Goal: Task Accomplishment & Management: Manage account settings

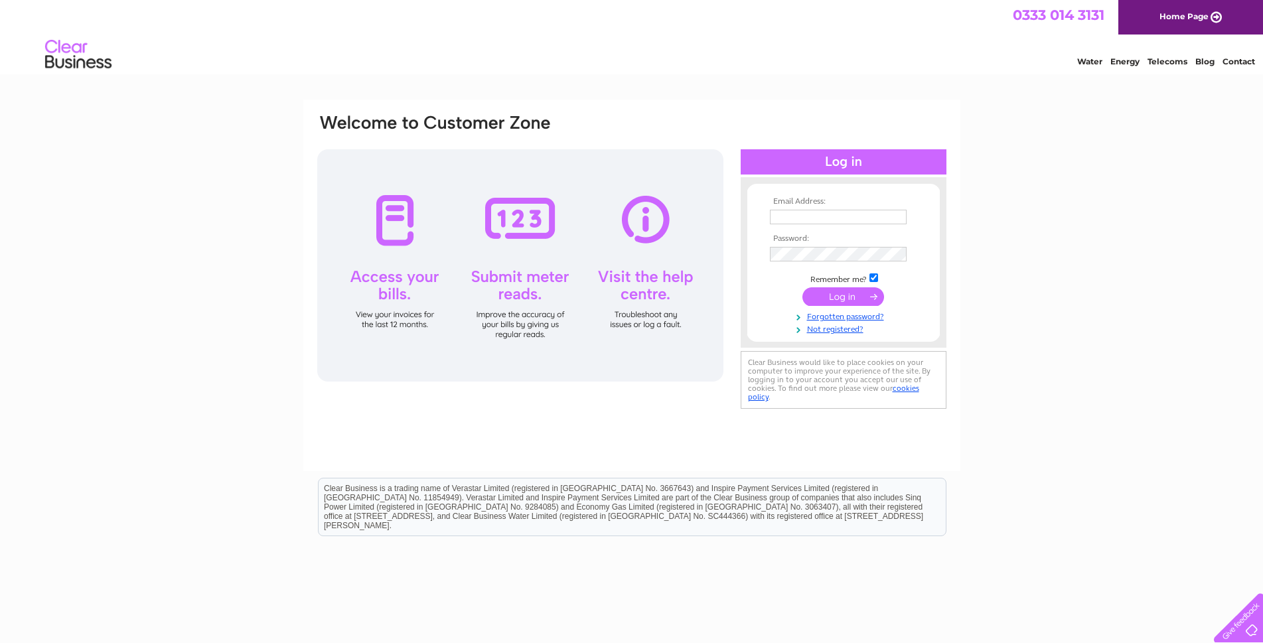
type input "igreig@btconnect.com"
click at [851, 292] on input "submit" at bounding box center [843, 296] width 82 height 19
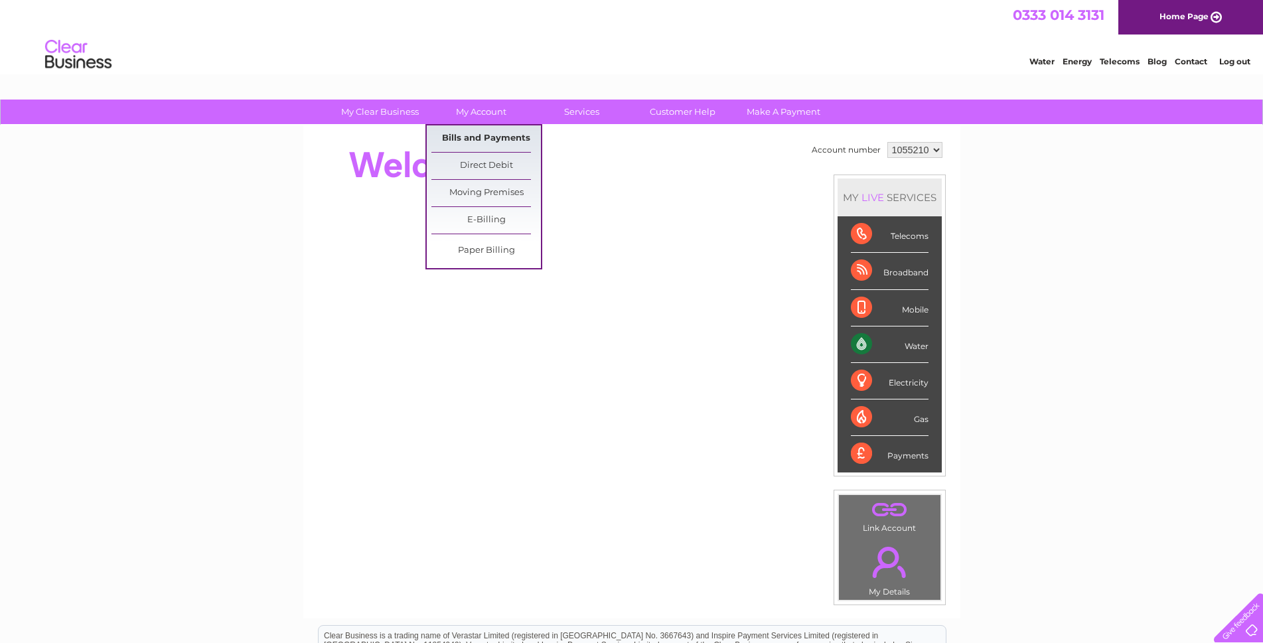
click at [484, 136] on link "Bills and Payments" at bounding box center [485, 138] width 109 height 27
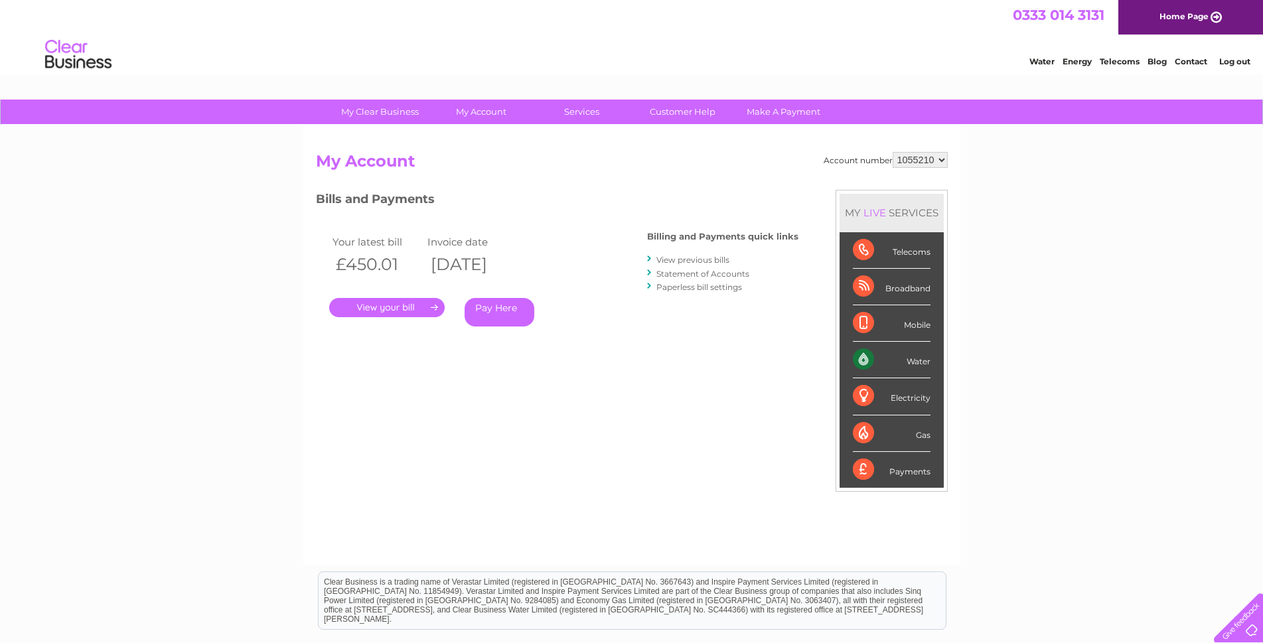
click at [376, 305] on link "." at bounding box center [386, 307] width 115 height 19
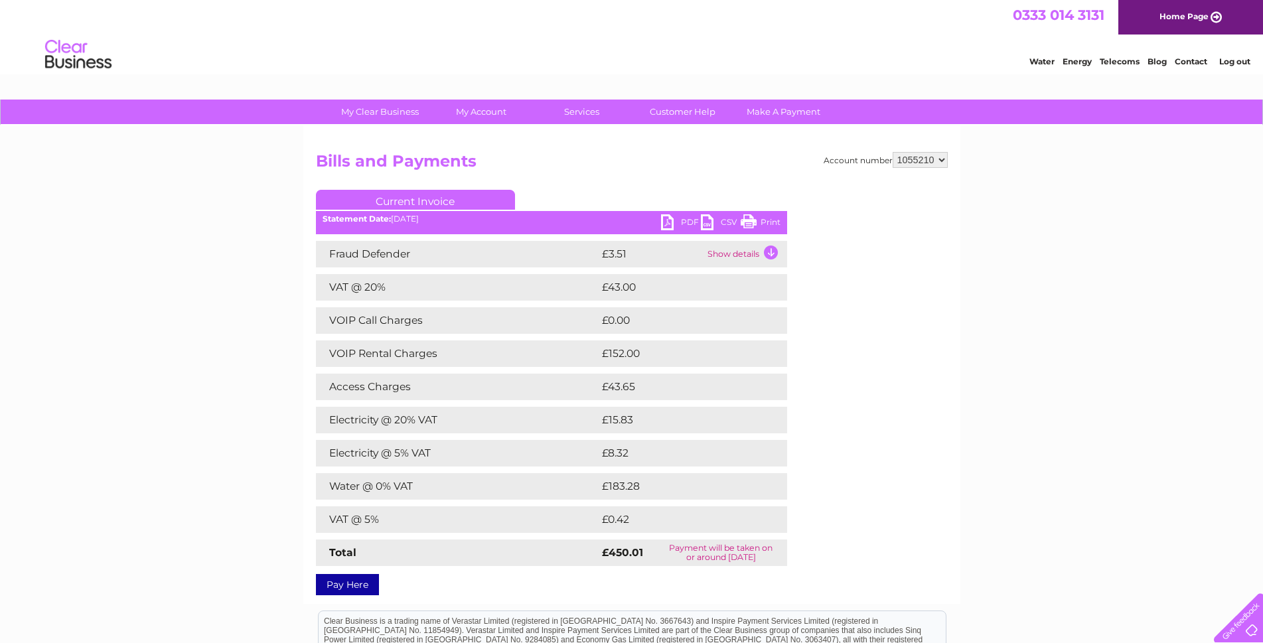
click at [682, 220] on link "PDF" at bounding box center [681, 223] width 40 height 19
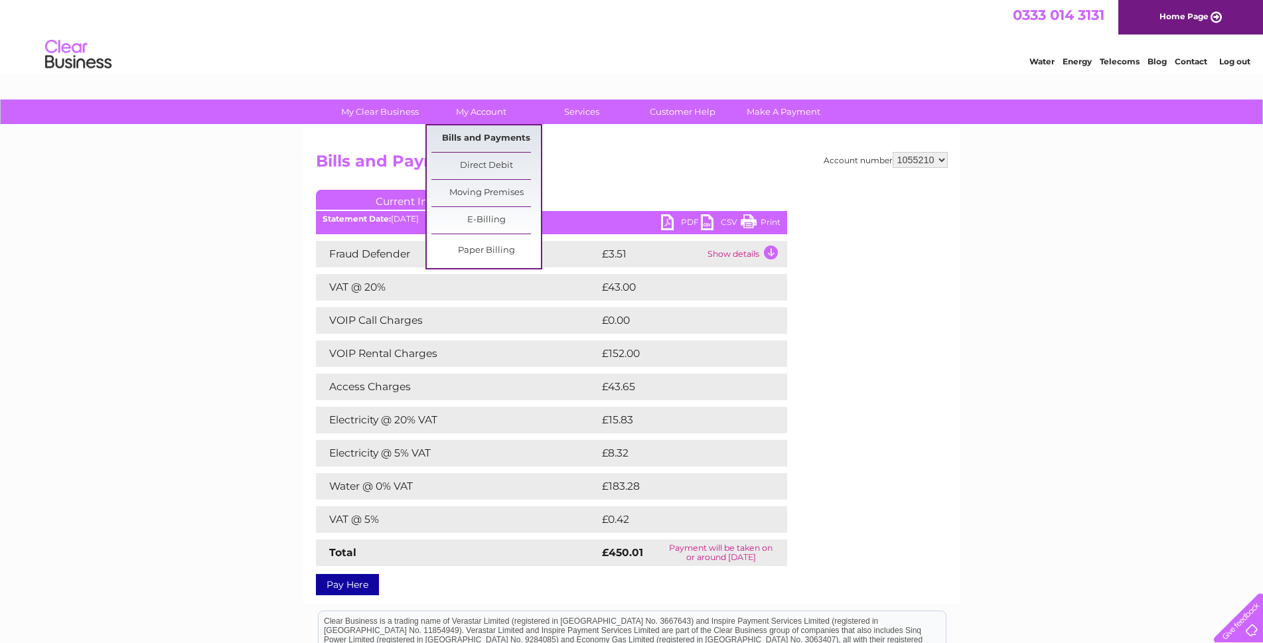
click at [479, 140] on link "Bills and Payments" at bounding box center [485, 138] width 109 height 27
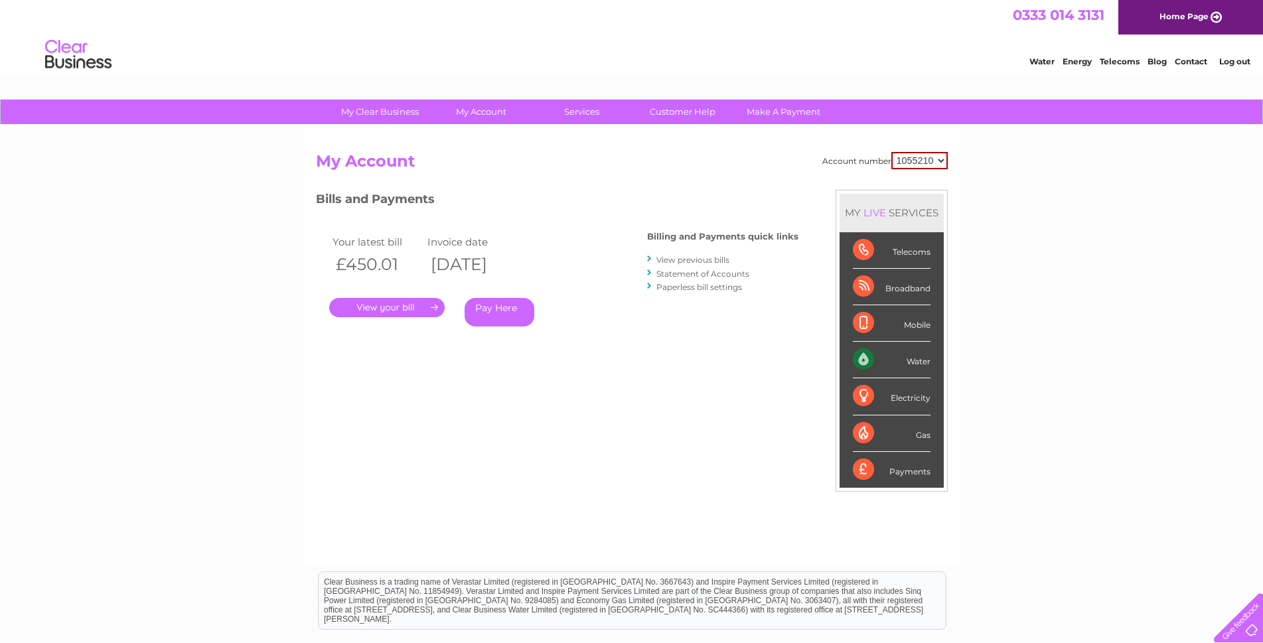
click at [683, 257] on link "View previous bills" at bounding box center [692, 260] width 73 height 10
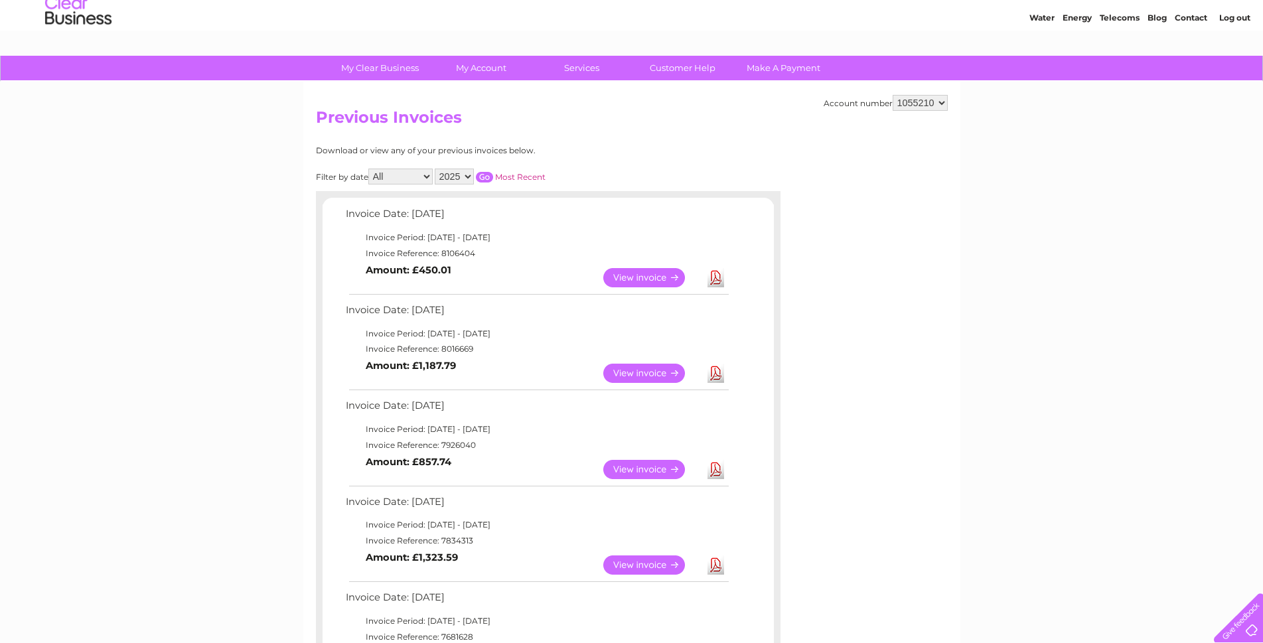
scroll to position [66, 0]
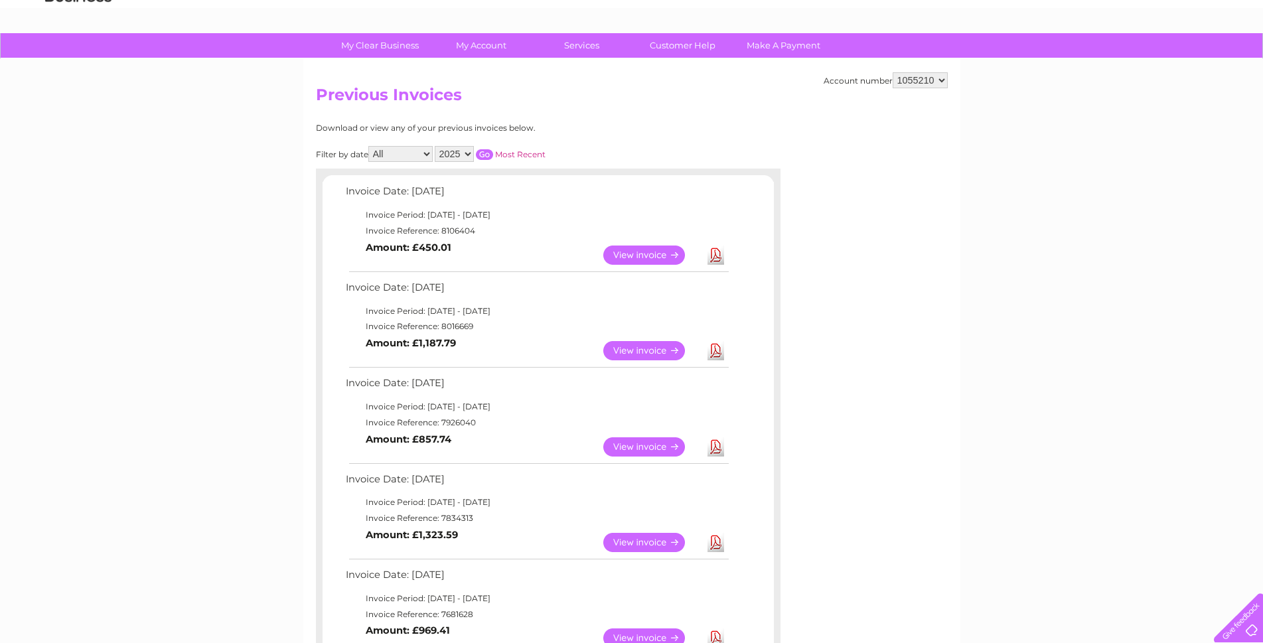
click at [635, 348] on link "View" at bounding box center [652, 350] width 98 height 19
